Goal: Use online tool/utility

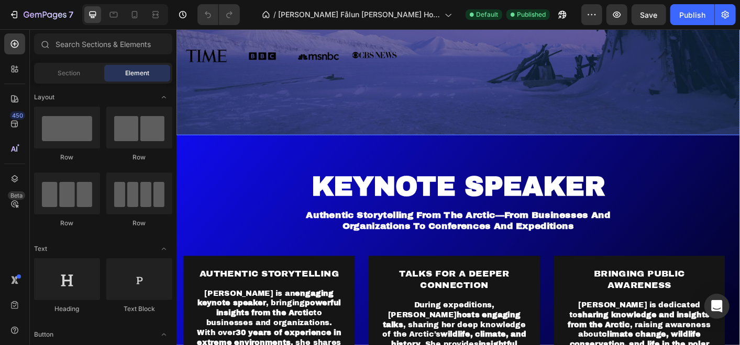
scroll to position [814, 0]
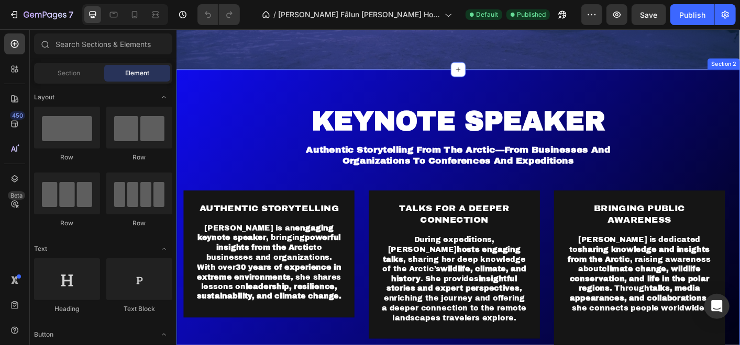
click at [192, 84] on div "Keynote speaker Heading authentic storytelling from the arctic—from businesses …" at bounding box center [490, 272] width 628 height 397
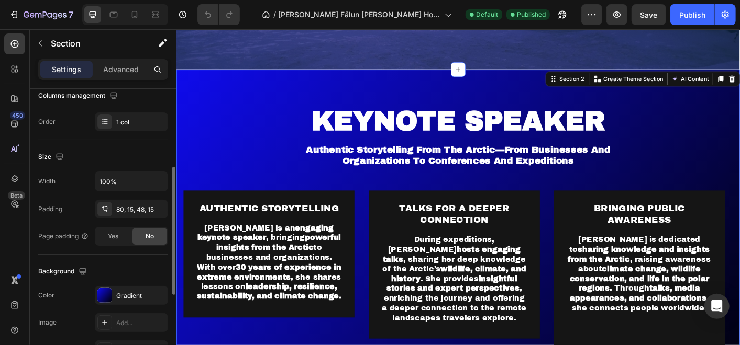
scroll to position [290, 0]
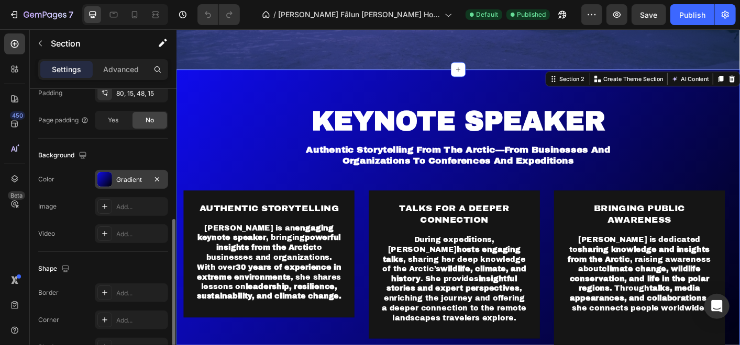
click at [128, 177] on div "Gradient" at bounding box center [131, 179] width 30 height 9
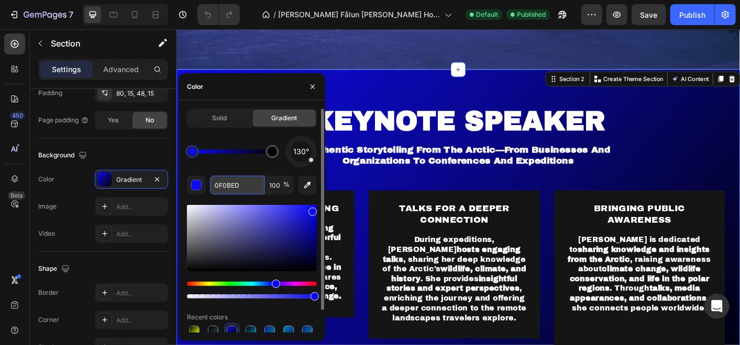
click at [230, 186] on input "0F0BED" at bounding box center [237, 185] width 54 height 19
paste input "#3665FA"
type input "#3665FA"
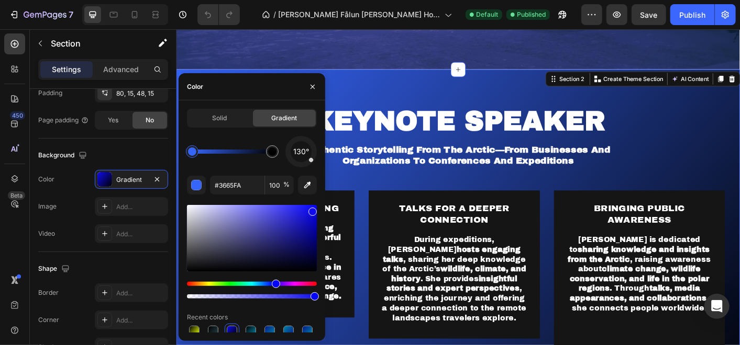
click at [396, 83] on div "Keynote speaker Heading authentic storytelling from the arctic—from businesses …" at bounding box center [490, 272] width 628 height 397
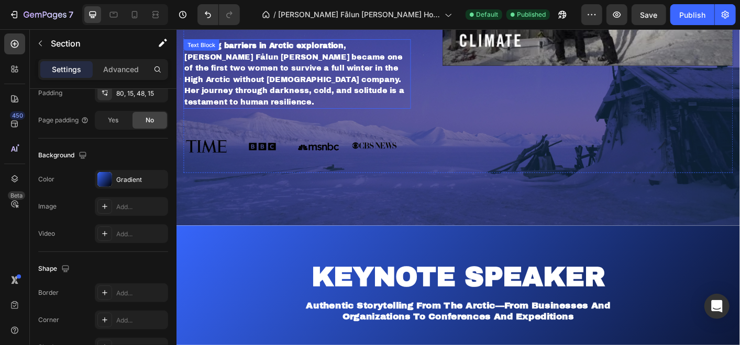
scroll to position [814, 0]
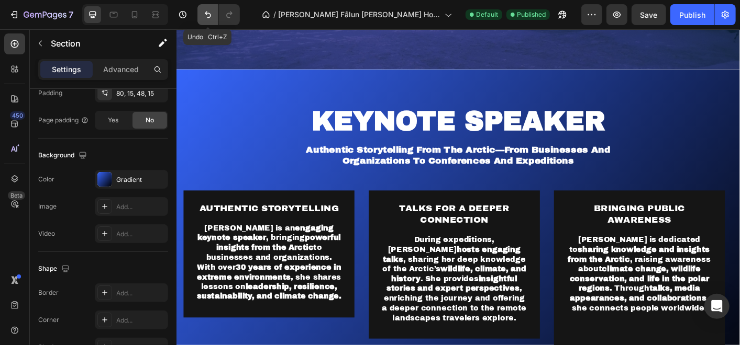
click at [203, 17] on icon "Undo/Redo" at bounding box center [208, 14] width 10 height 10
